Goal: Task Accomplishment & Management: Complete application form

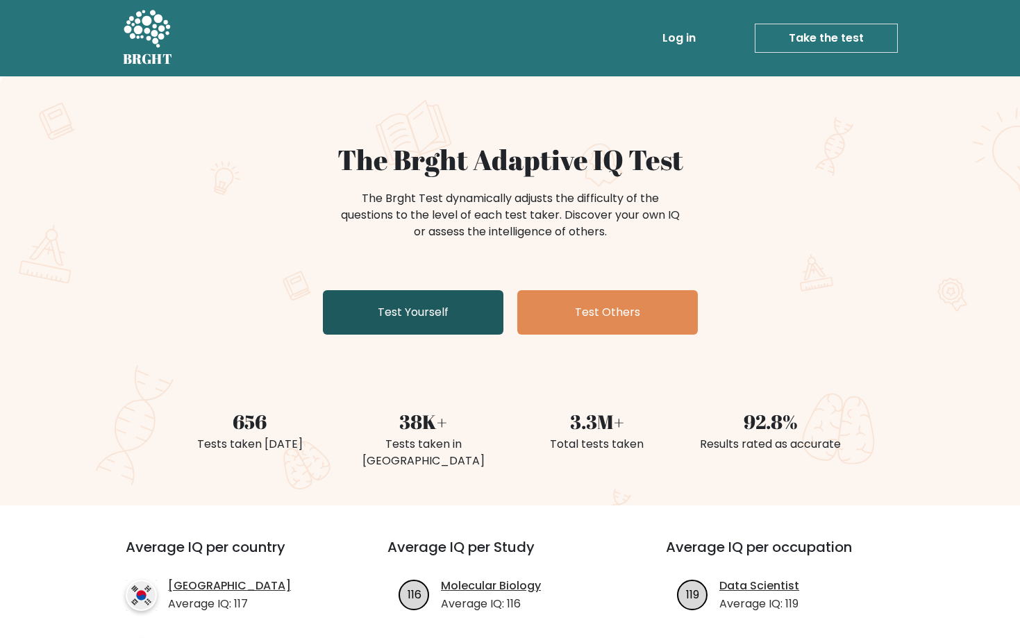
click at [418, 332] on link "Test Yourself" at bounding box center [413, 312] width 180 height 44
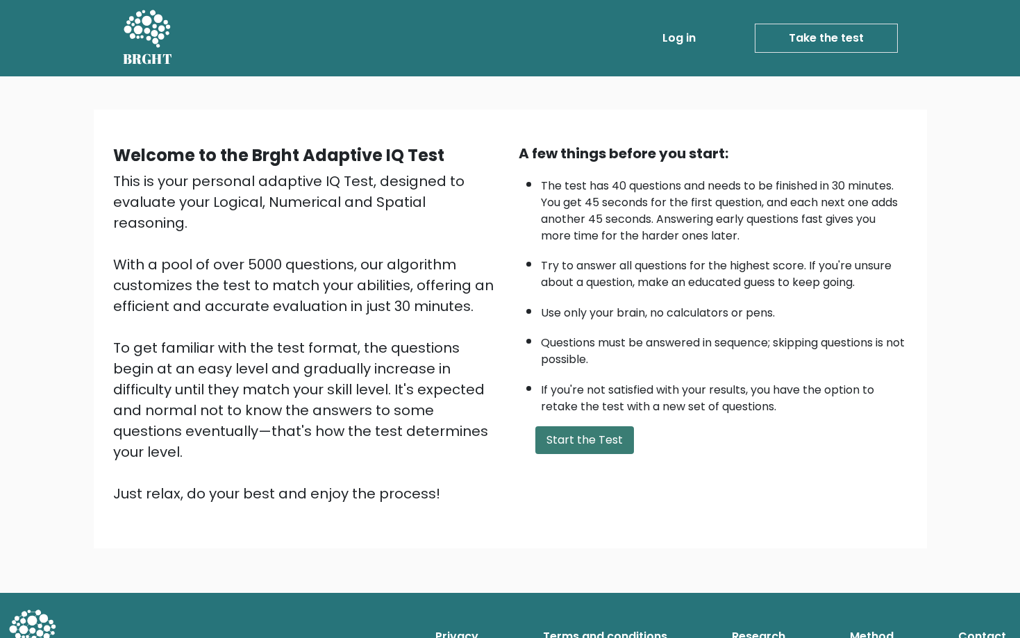
click at [597, 454] on button "Start the Test" at bounding box center [584, 440] width 99 height 28
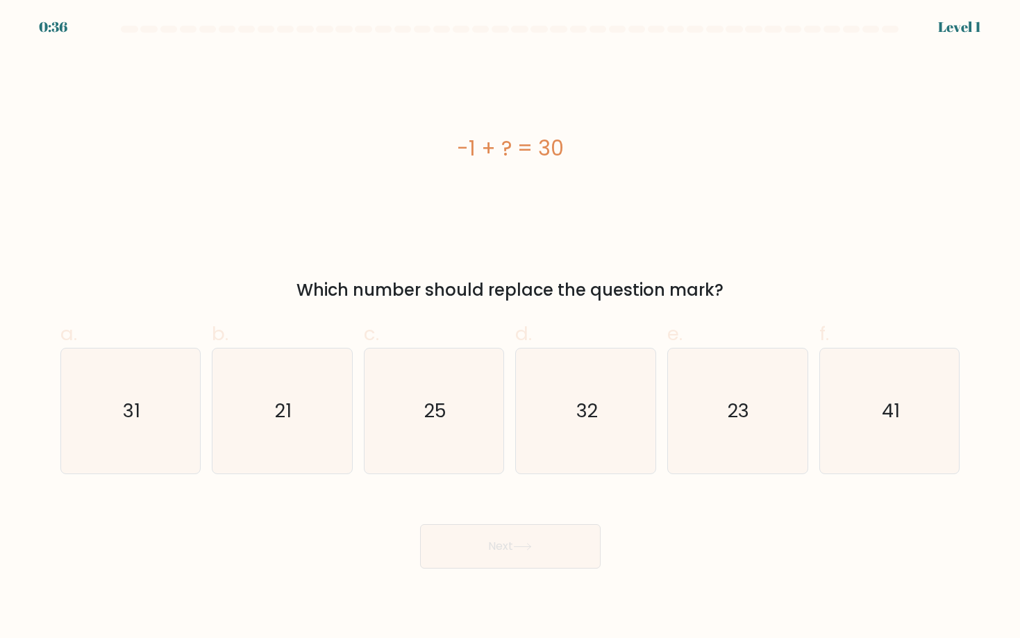
drag, startPoint x: 584, startPoint y: 435, endPoint x: 582, endPoint y: 208, distance: 227.0
click at [582, 208] on form "a." at bounding box center [510, 297] width 1020 height 543
click at [582, 208] on div "-1 + ? = 30" at bounding box center [510, 149] width 900 height 192
click at [90, 457] on icon "31" at bounding box center [130, 410] width 125 height 125
click at [510, 328] on input "a. 31" at bounding box center [510, 323] width 1 height 9
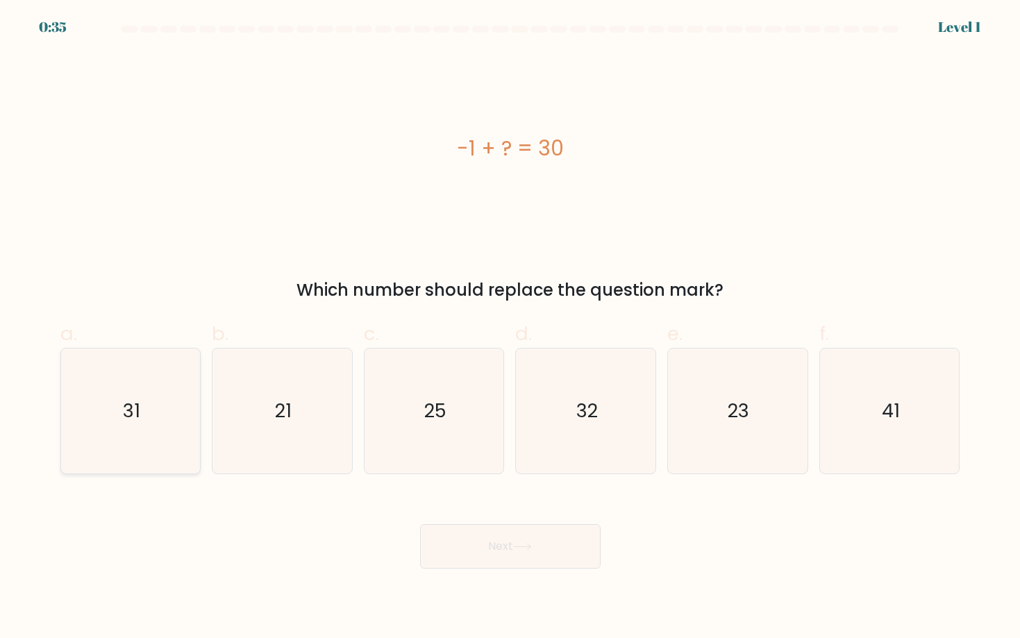
radio input "true"
click at [557, 557] on button "Next" at bounding box center [510, 546] width 180 height 44
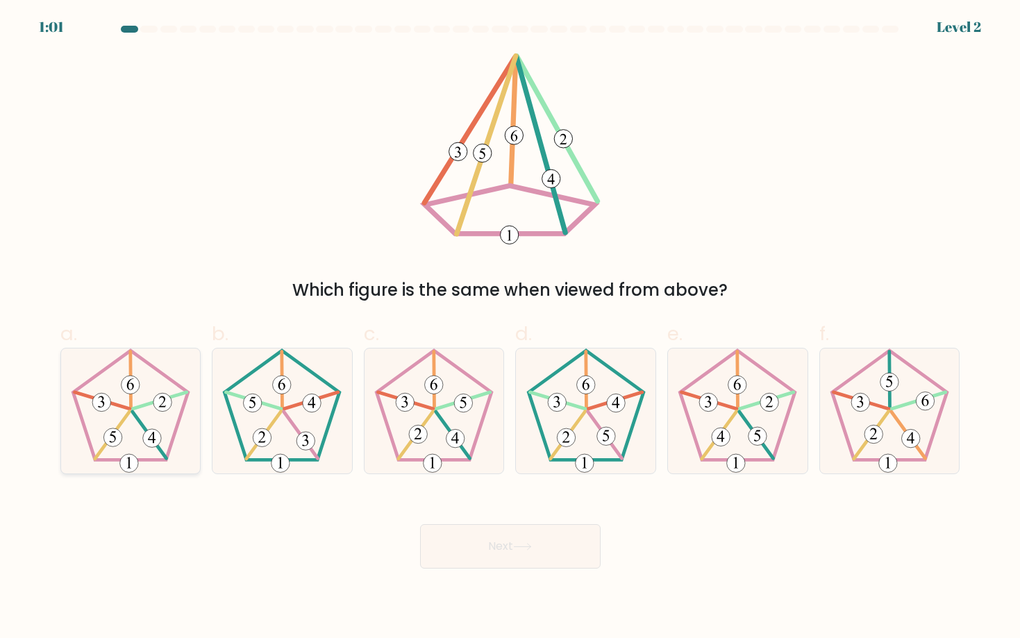
click at [164, 430] on icon at bounding box center [130, 410] width 125 height 125
click at [510, 328] on input "a." at bounding box center [510, 323] width 1 height 9
radio input "true"
click at [530, 548] on icon at bounding box center [522, 547] width 19 height 8
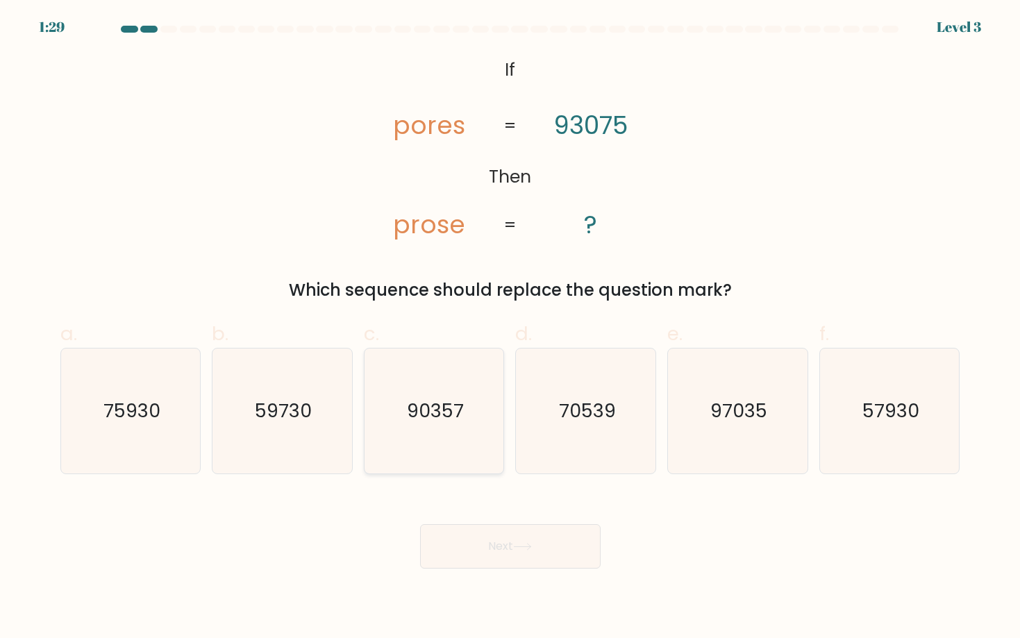
click at [463, 429] on icon "90357" at bounding box center [433, 410] width 125 height 125
click at [510, 328] on input "c. 90357" at bounding box center [510, 323] width 1 height 9
radio input "true"
click at [510, 546] on button "Next" at bounding box center [510, 546] width 180 height 44
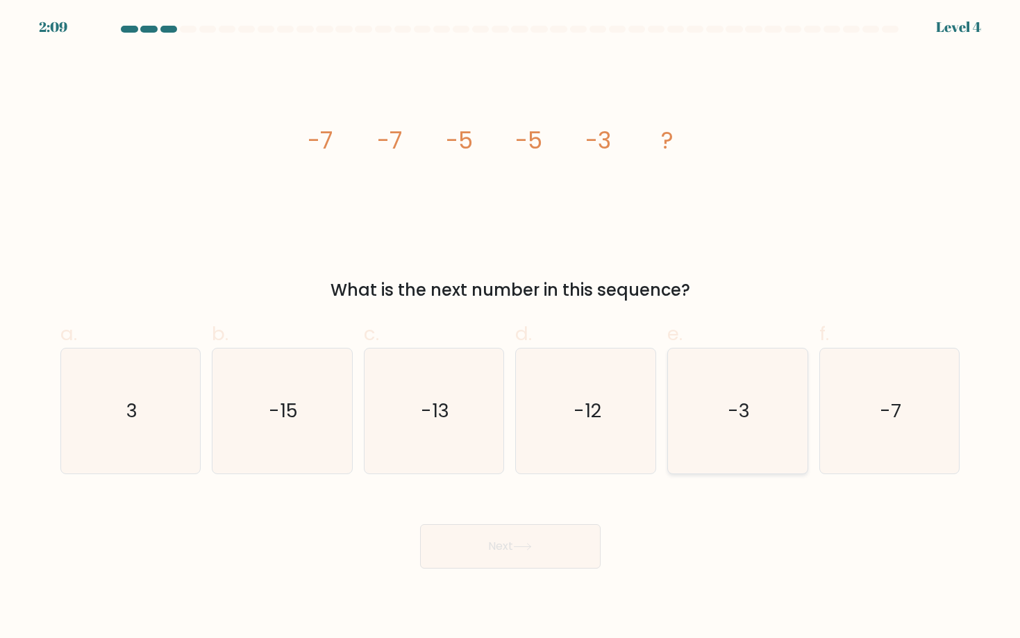
click at [717, 470] on icon "-3" at bounding box center [737, 410] width 125 height 125
click at [511, 328] on input "e. -3" at bounding box center [510, 323] width 1 height 9
radio input "true"
click at [502, 543] on button "Next" at bounding box center [510, 546] width 180 height 44
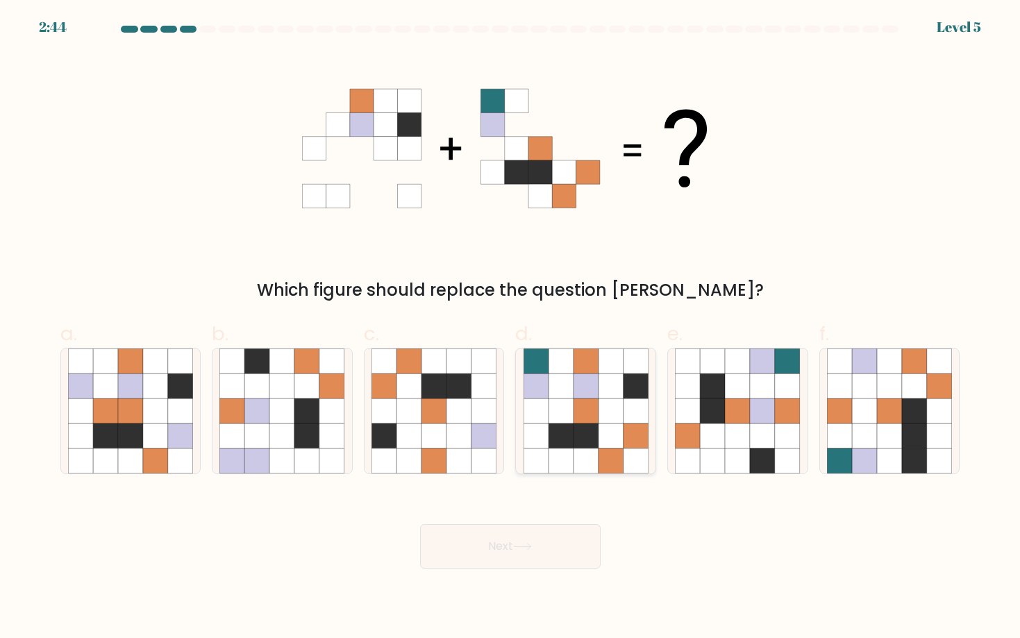
click at [602, 423] on icon at bounding box center [610, 410] width 25 height 25
click at [511, 328] on input "d." at bounding box center [510, 323] width 1 height 9
radio input "true"
click at [505, 550] on button "Next" at bounding box center [510, 546] width 180 height 44
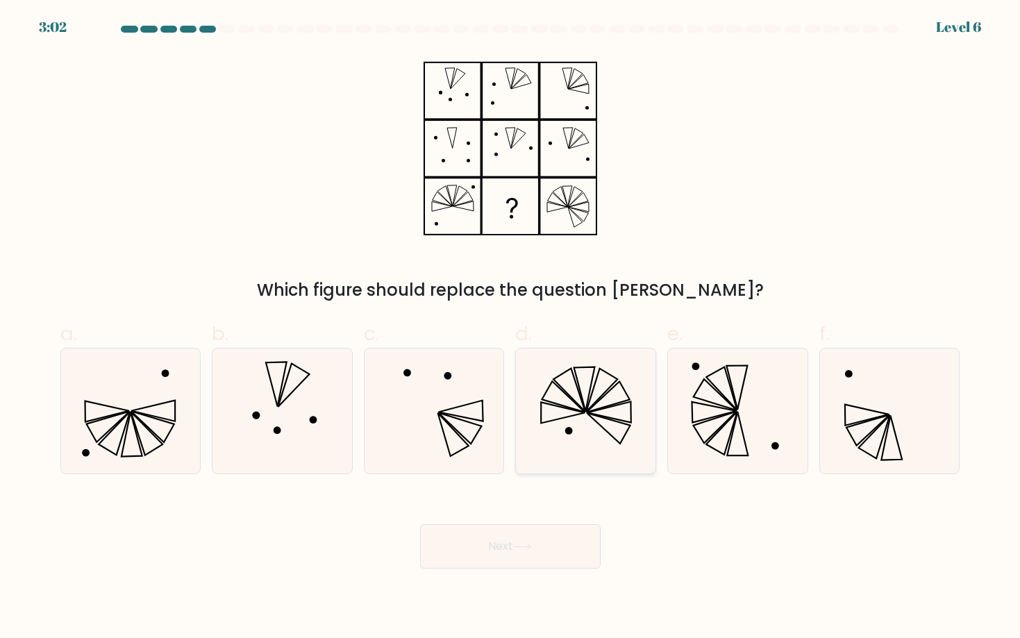
click at [550, 427] on icon at bounding box center [585, 410] width 125 height 125
click at [511, 328] on input "d." at bounding box center [510, 323] width 1 height 9
radio input "true"
click at [518, 534] on button "Next" at bounding box center [510, 546] width 180 height 44
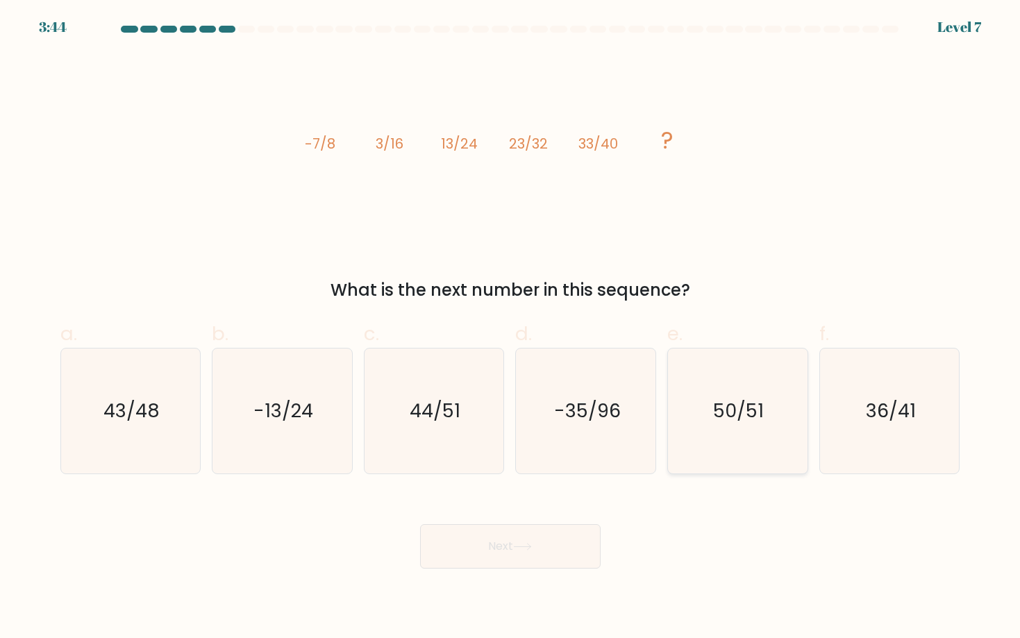
click at [721, 449] on icon "50/51" at bounding box center [737, 410] width 125 height 125
click at [511, 328] on input "e. 50/51" at bounding box center [510, 323] width 1 height 9
radio input "true"
click at [558, 532] on button "Next" at bounding box center [510, 546] width 180 height 44
